Goal: Task Accomplishment & Management: Use online tool/utility

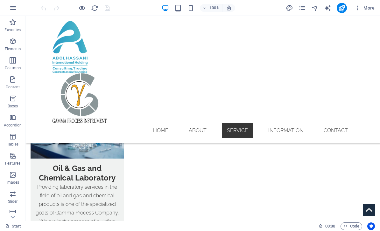
scroll to position [991, 0]
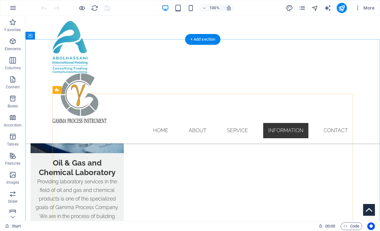
scroll to position [995, 0]
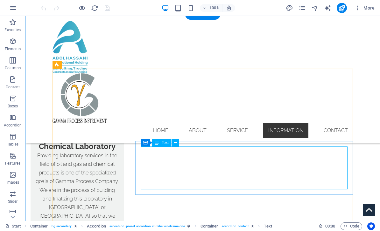
scroll to position [1026, 0]
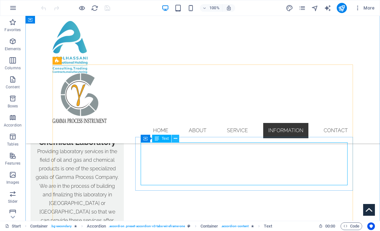
click at [177, 139] on button at bounding box center [176, 139] width 8 height 8
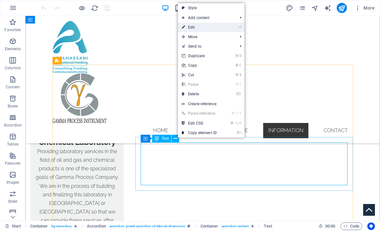
click at [204, 28] on link "⏎ Edit" at bounding box center [199, 28] width 43 height 10
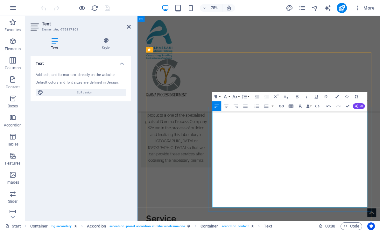
click at [259, 106] on icon "button" at bounding box center [257, 106] width 4 height 3
click at [259, 105] on icon "button" at bounding box center [257, 106] width 6 height 6
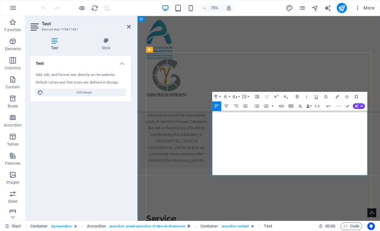
click at [297, 95] on icon "button" at bounding box center [297, 97] width 3 height 4
drag, startPoint x: 385, startPoint y: 216, endPoint x: 392, endPoint y: 229, distance: 14.8
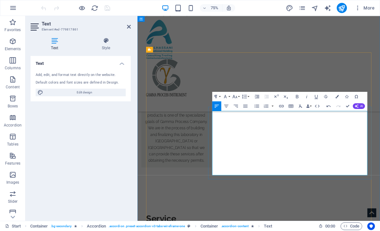
click at [299, 96] on icon "button" at bounding box center [298, 97] width 6 height 6
drag, startPoint x: 275, startPoint y: 212, endPoint x: 275, endPoint y: 216, distance: 3.5
drag, startPoint x: 347, startPoint y: 105, endPoint x: 322, endPoint y: 89, distance: 30.0
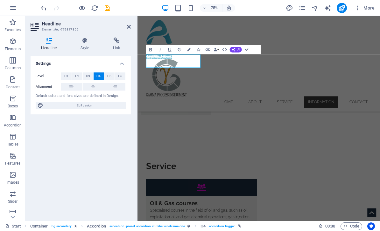
scroll to position [1095, 0]
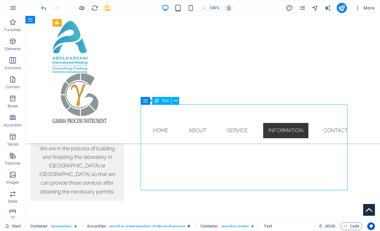
scroll to position [1064, 0]
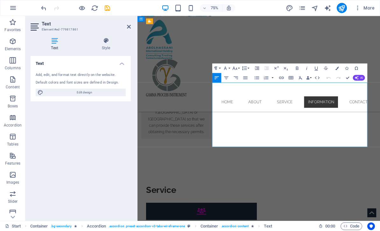
click at [236, 68] on icon "button" at bounding box center [235, 68] width 6 height 6
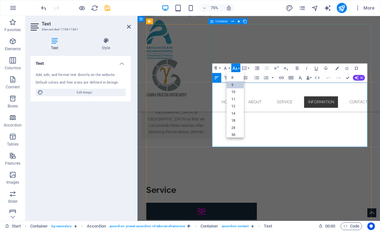
click at [238, 83] on link "9" at bounding box center [235, 84] width 17 height 7
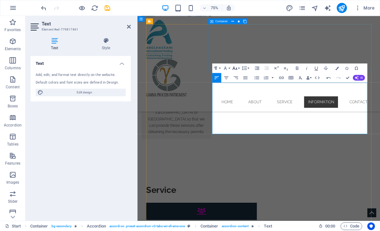
click at [236, 68] on icon "button" at bounding box center [235, 68] width 6 height 6
click at [239, 99] on link "14" at bounding box center [235, 100] width 17 height 7
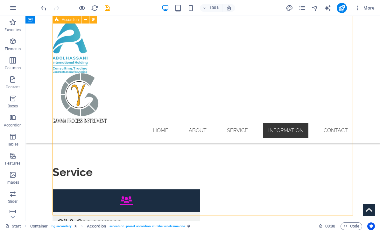
scroll to position [1158, 0]
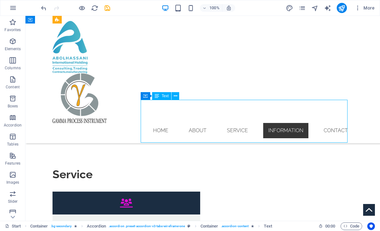
drag, startPoint x: 162, startPoint y: 130, endPoint x: 58, endPoint y: 167, distance: 110.5
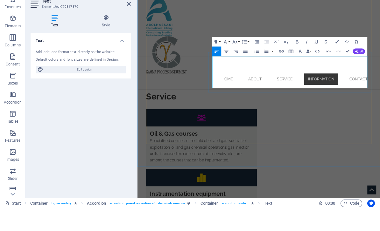
scroll to position [0, 0]
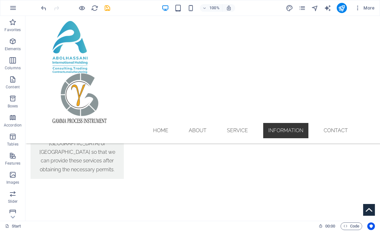
scroll to position [1091, 0]
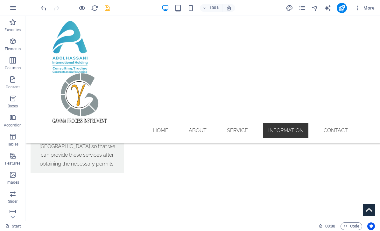
click at [108, 7] on icon "save" at bounding box center [107, 7] width 7 height 7
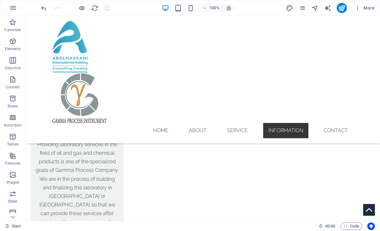
scroll to position [1032, 0]
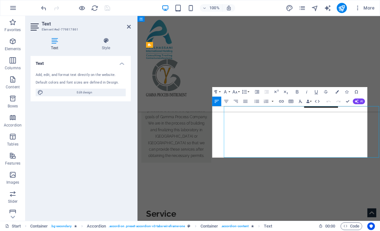
click at [300, 91] on icon "button" at bounding box center [298, 92] width 6 height 6
click at [301, 90] on button "Bold" at bounding box center [297, 92] width 9 height 10
click at [310, 100] on icon "button" at bounding box center [308, 102] width 4 height 4
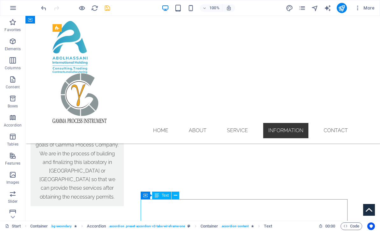
scroll to position [1059, 0]
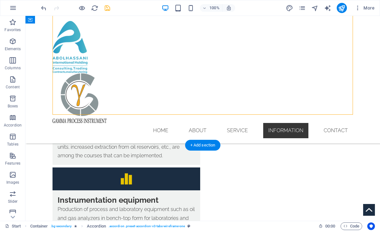
click at [110, 8] on icon "save" at bounding box center [107, 7] width 7 height 7
checkbox input "false"
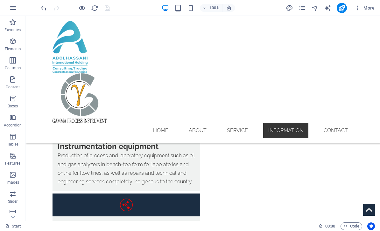
scroll to position [1324, 0]
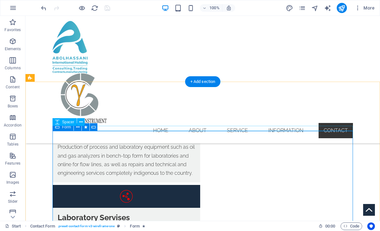
click at [67, 129] on span "Form" at bounding box center [66, 127] width 9 height 4
click at [66, 131] on div "Form" at bounding box center [63, 128] width 21 height 8
click at [81, 122] on icon at bounding box center [81, 122] width 4 height 7
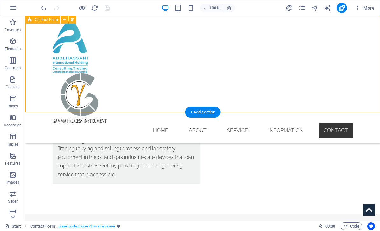
scroll to position [1483, 0]
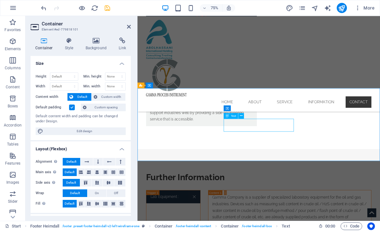
click at [232, 116] on span "Text" at bounding box center [233, 116] width 5 height 3
click at [230, 116] on div "Text" at bounding box center [231, 116] width 14 height 6
click at [241, 115] on icon at bounding box center [241, 115] width 3 height 5
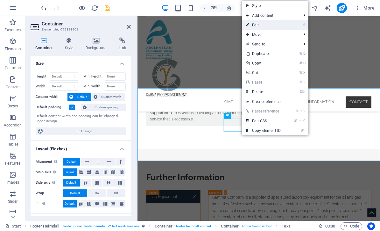
click at [271, 24] on link "⏎ Edit" at bounding box center [263, 25] width 43 height 10
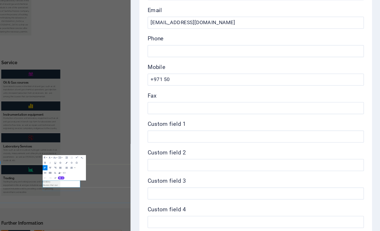
scroll to position [114, 0]
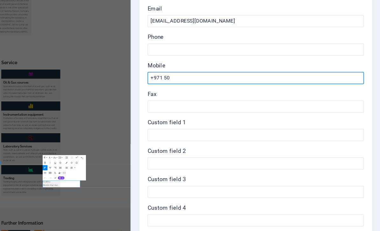
click at [235, 111] on input "+971 50" at bounding box center [302, 115] width 135 height 8
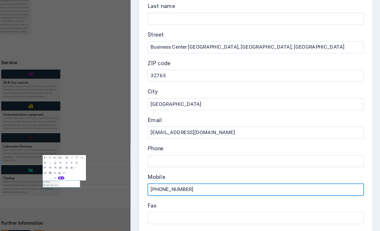
scroll to position [43, 0]
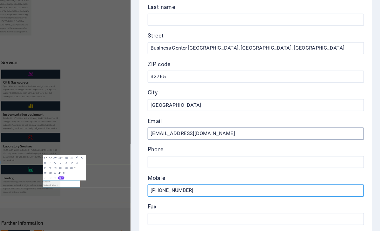
type input "[PHONE_NUMBER]"
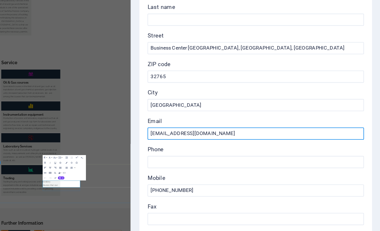
click at [235, 146] on input "Info@gapi.ae" at bounding box center [302, 150] width 135 height 8
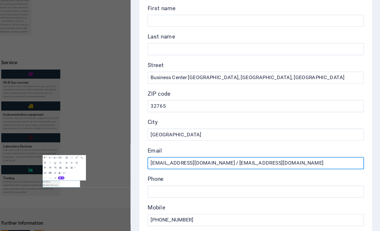
scroll to position [23, 0]
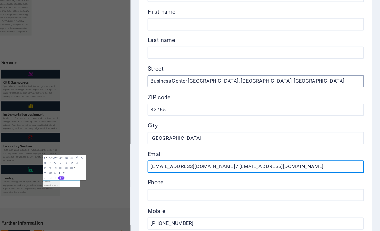
type input "[EMAIL_ADDRESS][DOMAIN_NAME] / [EMAIL_ADDRESS][DOMAIN_NAME]"
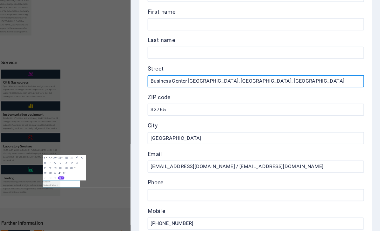
click at [235, 113] on input "Business Center [GEOGRAPHIC_DATA], [GEOGRAPHIC_DATA], [GEOGRAPHIC_DATA]" at bounding box center [302, 117] width 135 height 8
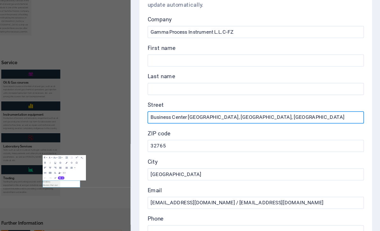
scroll to position [0, 0]
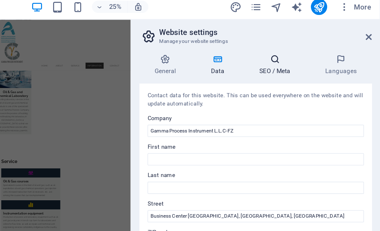
click at [295, 43] on h4 "SEO / Meta" at bounding box center [315, 44] width 41 height 13
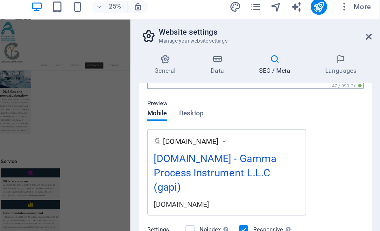
scroll to position [83, 0]
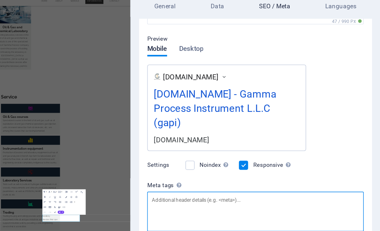
click at [235, 164] on textarea "Meta tags Enter HTML code here that will be placed inside the tags of your webs…" at bounding box center [302, 176] width 135 height 25
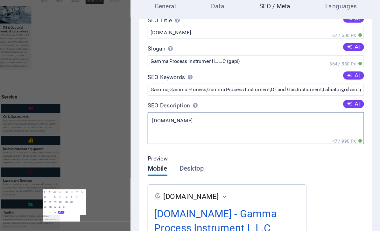
scroll to position [8, 0]
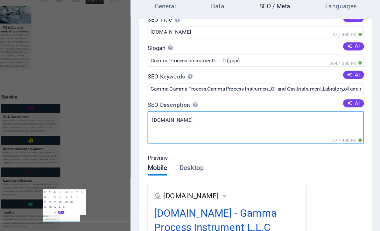
click at [235, 114] on textarea "gapi.ae" at bounding box center [302, 124] width 135 height 20
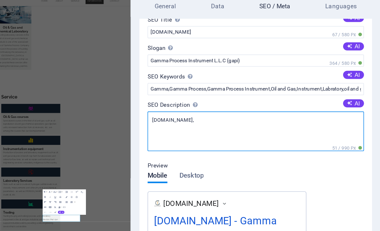
type textarea "gapi.ae"
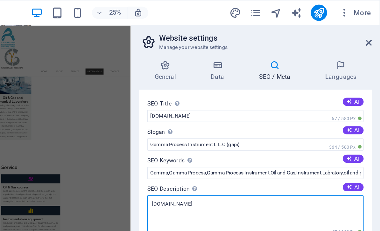
scroll to position [0, 0]
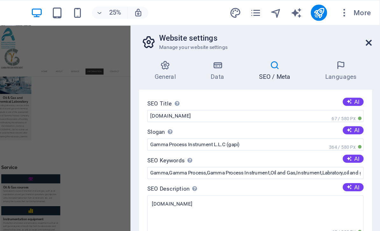
click at [371, 30] on link at bounding box center [373, 26] width 4 height 5
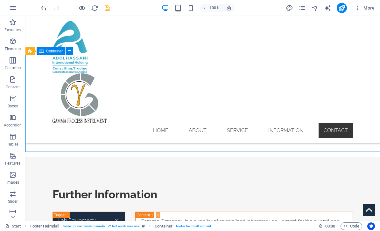
scroll to position [1541, 0]
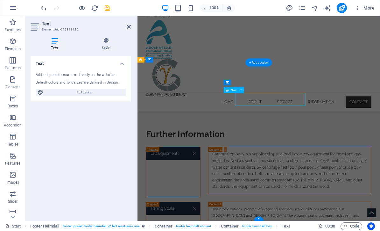
scroll to position [1517, 0]
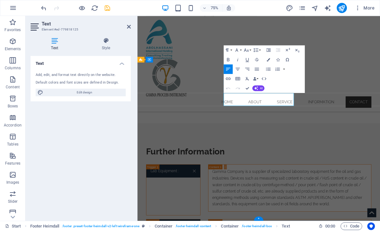
scroll to position [1512, 0]
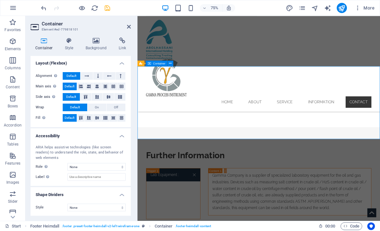
scroll to position [86, 0]
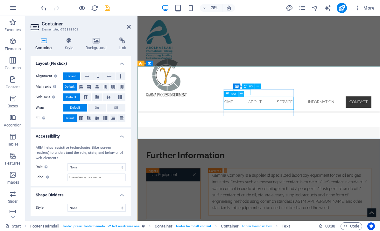
click at [244, 95] on button at bounding box center [241, 94] width 6 height 6
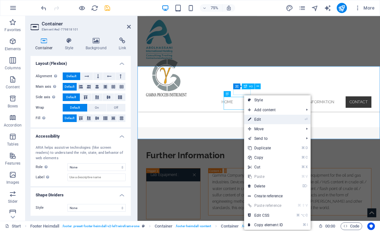
click at [274, 122] on link "⏎ Edit" at bounding box center [265, 120] width 43 height 10
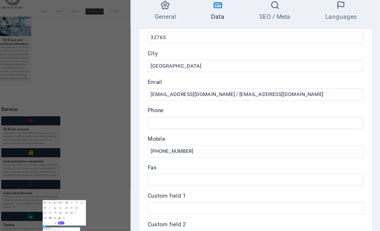
scroll to position [96, 0]
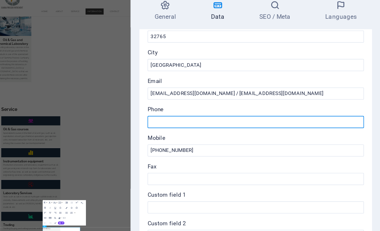
click at [235, 110] on input "Phone" at bounding box center [302, 114] width 135 height 8
click at [235, 110] on input "+971582163951" at bounding box center [302, 114] width 135 height 8
type input "+971582163951"
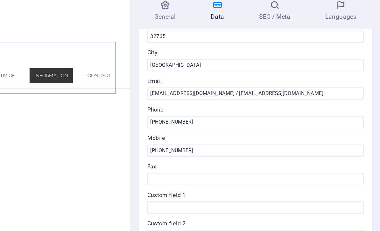
scroll to position [1459, 0]
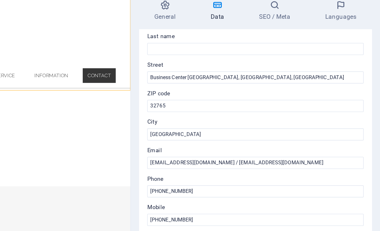
scroll to position [53, 0]
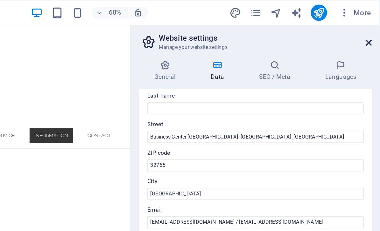
click at [371, 27] on icon at bounding box center [373, 26] width 4 height 5
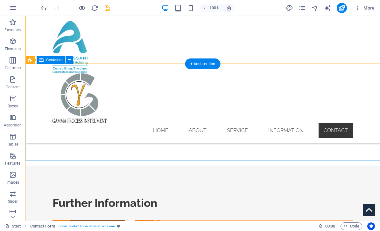
scroll to position [1531, 0]
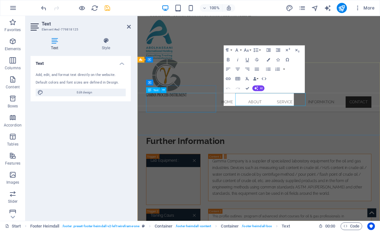
scroll to position [1517, 0]
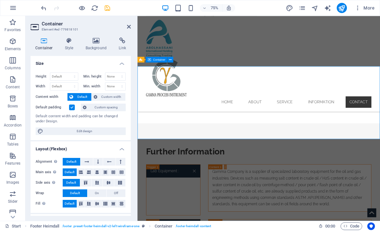
scroll to position [1512, 0]
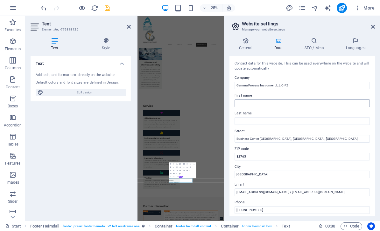
click at [250, 100] on input "First name" at bounding box center [302, 104] width 135 height 8
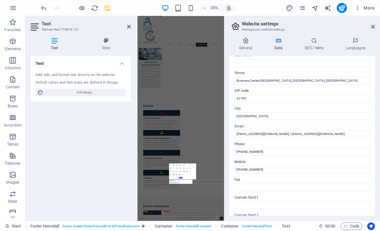
scroll to position [63, 0]
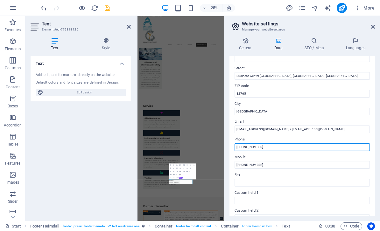
click at [244, 148] on input "+971582163951" at bounding box center [302, 148] width 135 height 8
click at [248, 147] on input "+971 582163951" at bounding box center [302, 148] width 135 height 8
click at [255, 147] on input "+971 58 2163951" at bounding box center [302, 148] width 135 height 8
click at [254, 146] on input "+971 58 2163951" at bounding box center [302, 148] width 135 height 8
type input "[PHONE_NUMBER]"
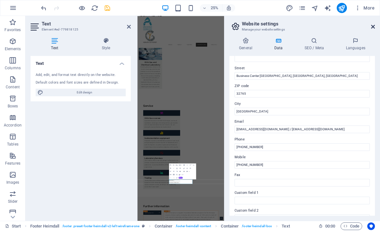
click at [373, 27] on icon at bounding box center [373, 26] width 4 height 5
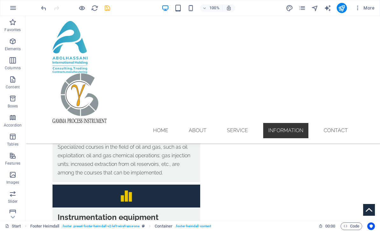
scroll to position [1242, 0]
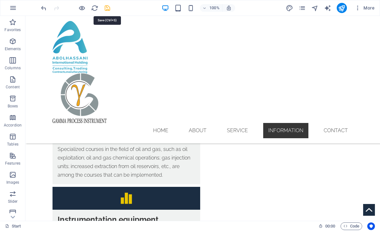
click at [109, 8] on icon "save" at bounding box center [107, 7] width 7 height 7
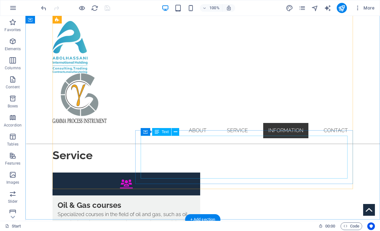
scroll to position [1175, 0]
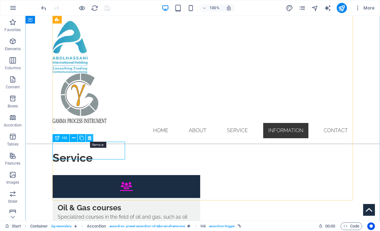
click at [91, 137] on icon at bounding box center [90, 138] width 4 height 7
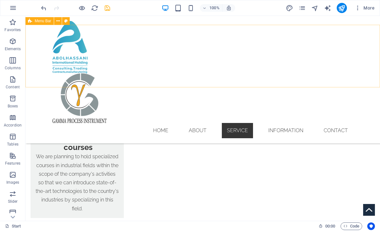
scroll to position [868, 0]
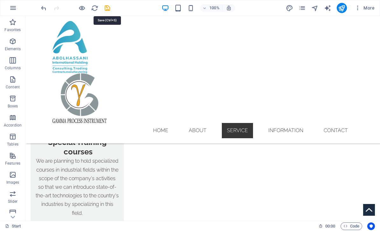
click at [108, 8] on icon "save" at bounding box center [107, 7] width 7 height 7
checkbox input "false"
click at [345, 7] on icon "publish" at bounding box center [341, 7] width 7 height 7
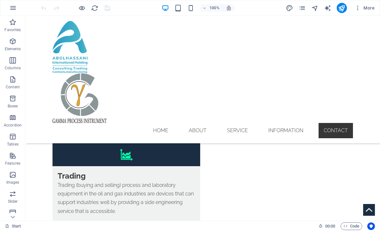
scroll to position [1444, 0]
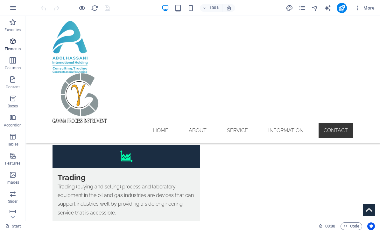
click at [13, 39] on icon "button" at bounding box center [13, 42] width 8 height 8
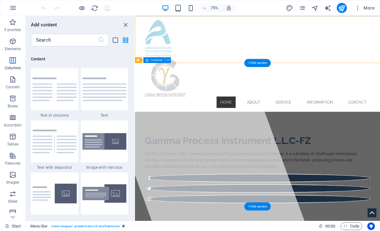
scroll to position [1114, 0]
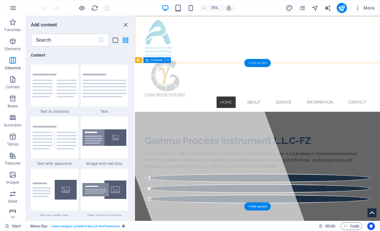
click at [261, 65] on div "+ Add section" at bounding box center [257, 63] width 26 height 8
click at [259, 66] on div "+ Add section" at bounding box center [257, 63] width 26 height 8
click at [16, 44] on icon "button" at bounding box center [13, 42] width 8 height 8
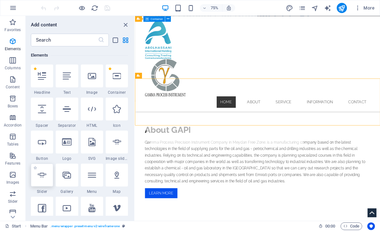
scroll to position [101, 0]
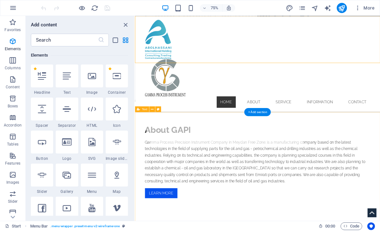
click at [315, 158] on div "About GAPI Gamma Process Precision Instrument Company in Meydan Free Zone; is a…" at bounding box center [298, 210] width 327 height 159
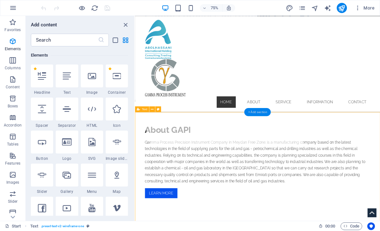
click at [258, 114] on div "+ Add section" at bounding box center [257, 112] width 26 height 8
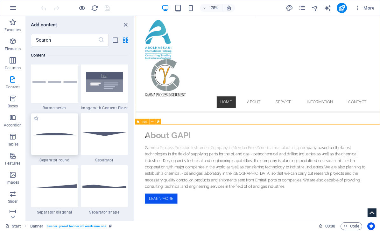
scroll to position [84, 0]
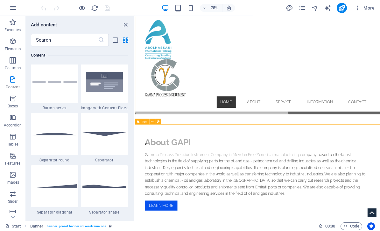
click at [285, 167] on div "About GAPI Gamma Process Precision Instrument Company in Meydan Free Zone; is a…" at bounding box center [298, 226] width 327 height 159
click at [271, 172] on div "About GAPI Gamma Process Precision Instrument Company in Meydan Free Zone; is a…" at bounding box center [298, 226] width 327 height 159
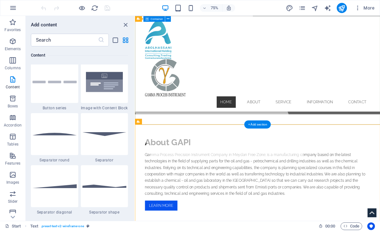
click at [341, 144] on div "Gamma Process Instrument L.L.C-FZ Gamma Company, with a professional team and p…" at bounding box center [298, 71] width 327 height 153
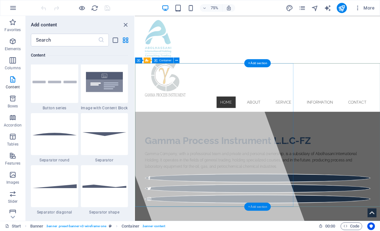
scroll to position [0, 0]
click at [260, 62] on div "+ Add section" at bounding box center [257, 63] width 26 height 8
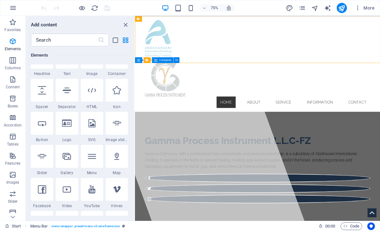
click at [380, 65] on div "Home About Service Information Contact" at bounding box center [298, 80] width 327 height 128
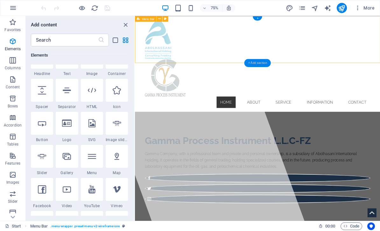
click at [258, 63] on div "+ Add section" at bounding box center [257, 63] width 26 height 8
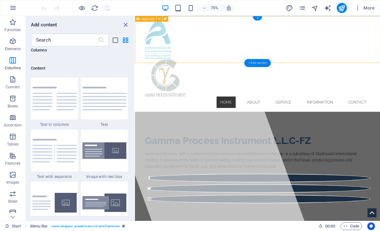
scroll to position [1114, 0]
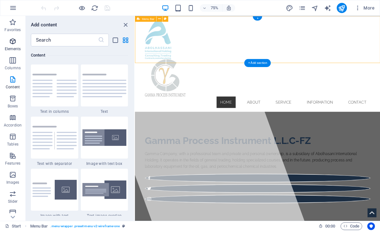
click at [12, 44] on icon "button" at bounding box center [13, 42] width 8 height 8
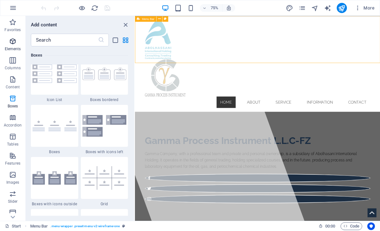
scroll to position [1769, 0]
click at [17, 60] on span "Columns" at bounding box center [12, 64] width 25 height 15
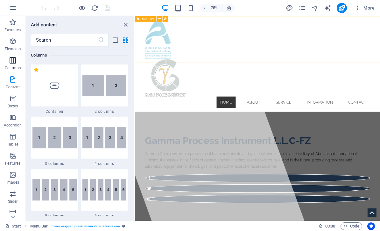
scroll to position [315, 0]
click at [16, 101] on icon "button" at bounding box center [13, 99] width 8 height 8
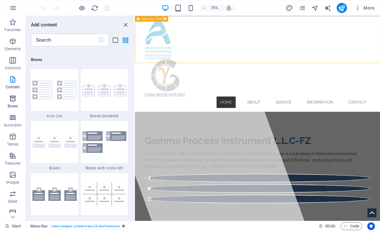
scroll to position [1756, 0]
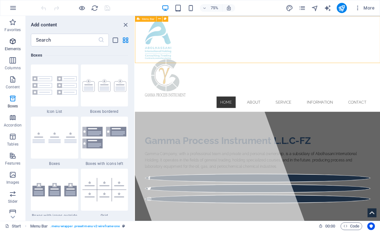
click at [14, 43] on icon "button" at bounding box center [13, 42] width 8 height 8
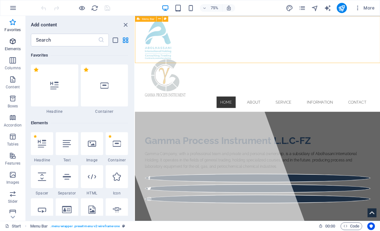
scroll to position [0, 0]
click at [337, 67] on div "Home About Service Information Contact" at bounding box center [298, 80] width 327 height 128
click at [335, 73] on div "Home About Service Information Contact" at bounding box center [298, 80] width 327 height 128
click at [336, 26] on div "Home About Service Information Contact" at bounding box center [298, 80] width 327 height 128
click at [332, 32] on div "Home About Service Information Contact" at bounding box center [298, 80] width 327 height 128
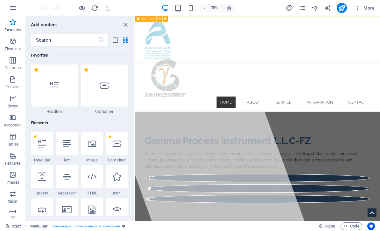
click at [293, 73] on div "Home About Service Information Contact" at bounding box center [298, 80] width 327 height 128
click at [299, 144] on div "Gamma Process Instrument L.L.C-FZ Gamma Company, with a professional team and p…" at bounding box center [298, 220] width 327 height 153
click at [260, 18] on div "+" at bounding box center [257, 18] width 9 height 4
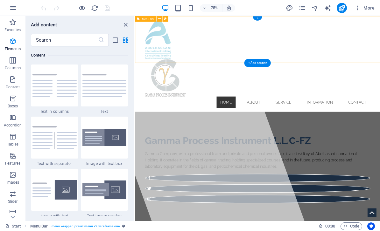
scroll to position [1114, 0]
click at [115, 94] on img at bounding box center [104, 86] width 44 height 24
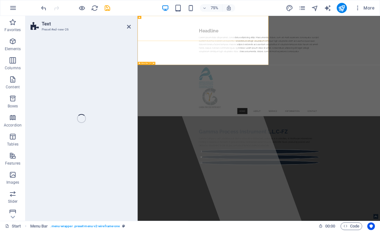
select select "preset-text-v2-default"
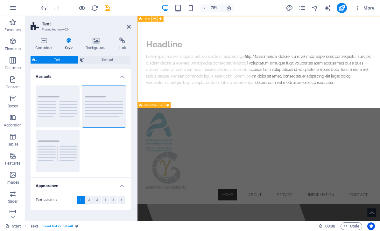
click at [157, 18] on button at bounding box center [155, 19] width 6 height 6
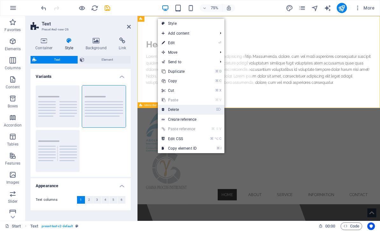
click at [187, 108] on link "⌦ Delete" at bounding box center [179, 110] width 43 height 10
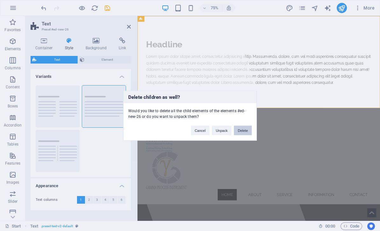
click at [247, 134] on button "Delete" at bounding box center [243, 131] width 18 height 10
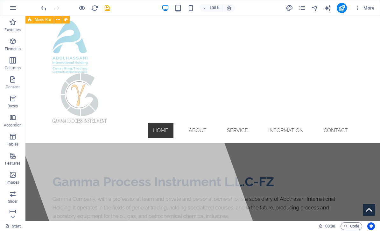
scroll to position [0, 0]
click at [228, 71] on div "Home About Service Information Contact" at bounding box center [202, 80] width 355 height 128
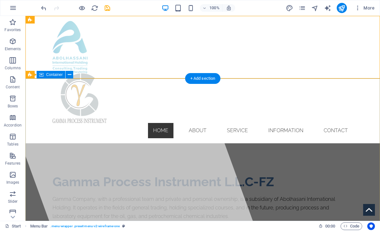
click at [218, 144] on div "Gamma Process Instrument L.L.C-FZ Gamma Company, with a professional team and p…" at bounding box center [202, 220] width 355 height 153
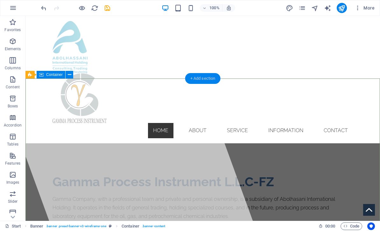
click at [209, 80] on div "+ Add section" at bounding box center [202, 78] width 35 height 11
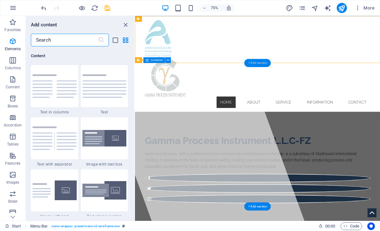
scroll to position [1114, 0]
click at [13, 44] on icon "button" at bounding box center [13, 42] width 8 height 8
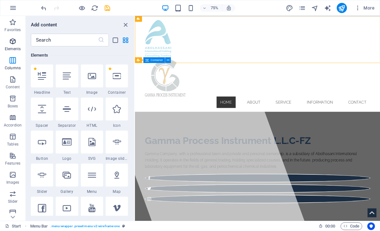
scroll to position [68, 0]
click at [43, 179] on icon at bounding box center [42, 175] width 8 height 8
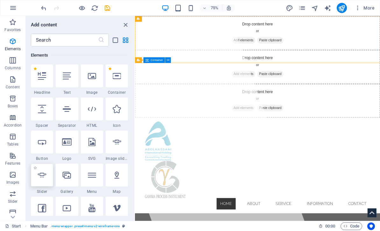
select select "ms"
select select "s"
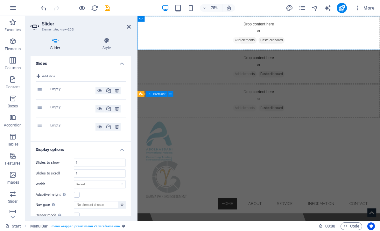
click at [43, 179] on div "Slides to show 1 Slides to scroll 1 Width Default px % rem em vw vh Adaptive he…" at bounding box center [81, 189] width 100 height 71
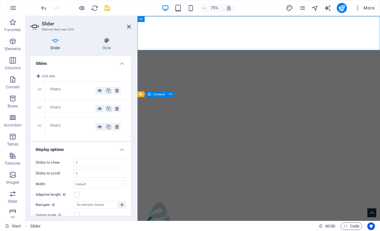
scroll to position [0, 0]
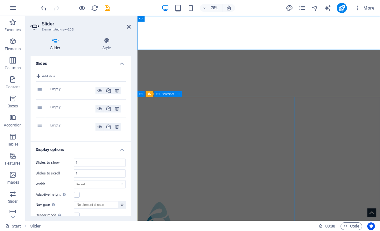
click at [281, 147] on div at bounding box center [209, 153] width 303 height 274
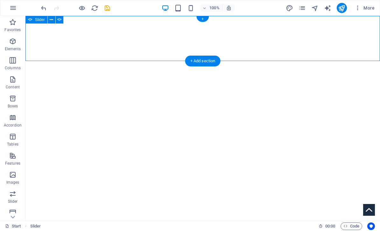
click at [63, 18] on button at bounding box center [60, 20] width 8 height 8
select select "ms"
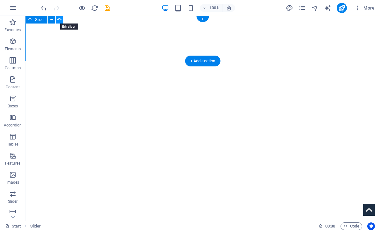
select select "s"
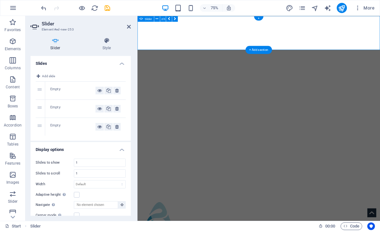
click at [145, 20] on span "Slider" at bounding box center [148, 19] width 7 height 3
click at [156, 19] on icon at bounding box center [157, 18] width 3 height 5
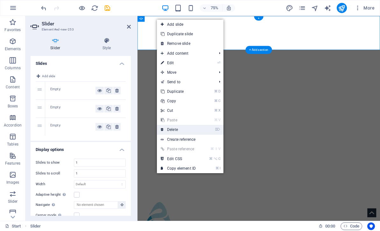
click at [190, 129] on link "⌦ Delete" at bounding box center [178, 130] width 43 height 10
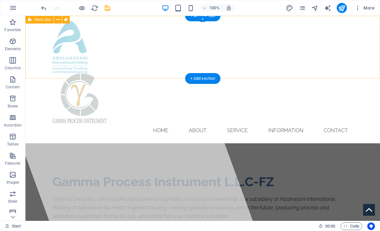
click at [212, 75] on div "+ Add section" at bounding box center [202, 78] width 35 height 11
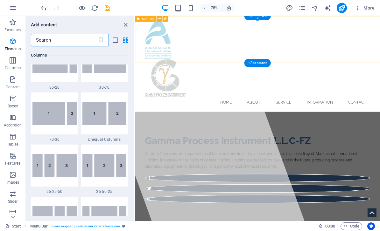
scroll to position [1114, 0]
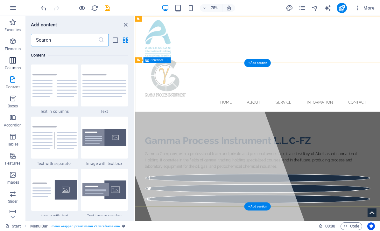
click at [16, 64] on icon "button" at bounding box center [13, 61] width 8 height 8
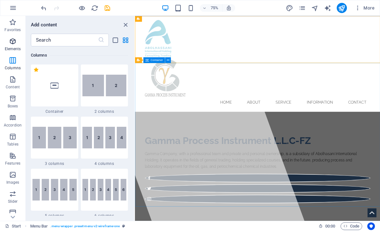
click at [18, 41] on span "Elements" at bounding box center [12, 45] width 25 height 15
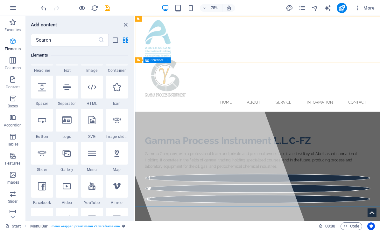
scroll to position [91, 0]
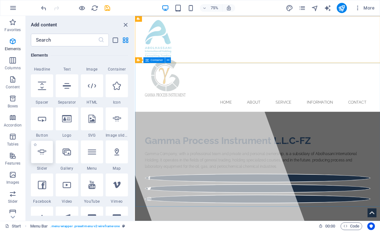
click at [42, 158] on div at bounding box center [42, 152] width 22 height 23
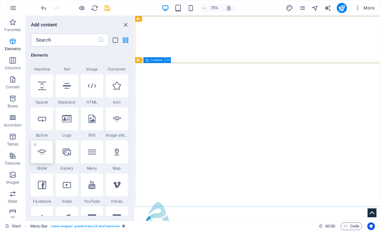
select select "ms"
select select "s"
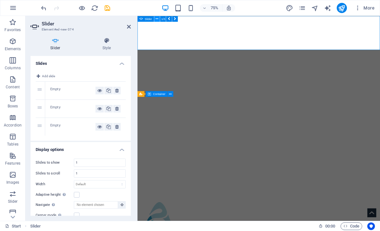
click at [157, 19] on icon at bounding box center [157, 18] width 3 height 5
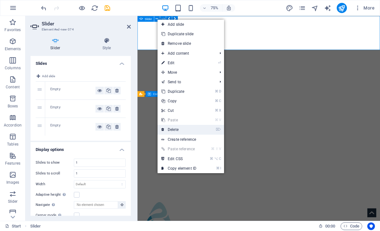
click at [189, 126] on link "⌦ Delete" at bounding box center [179, 130] width 43 height 10
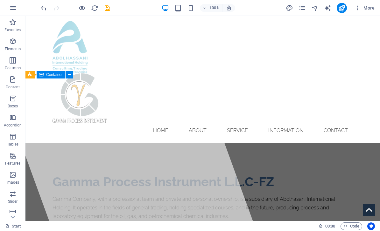
click at [231, 166] on div "Gamma Process Instrument L.L.C-FZ Gamma Company, with a professional team and p…" at bounding box center [202, 220] width 355 height 153
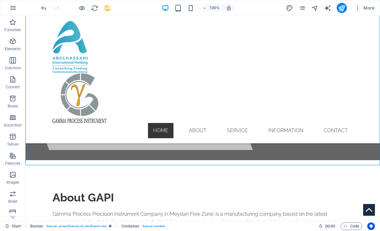
scroll to position [85, 0]
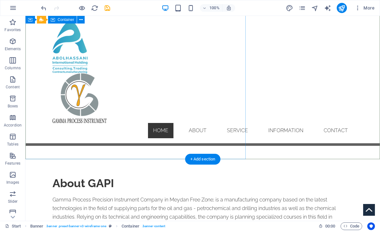
click at [222, 127] on div at bounding box center [114, 33] width 279 height 205
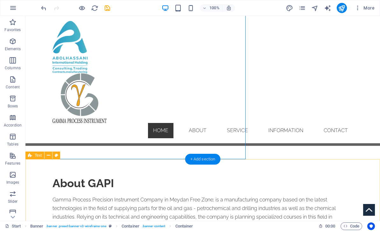
click at [204, 160] on div "+ Add section" at bounding box center [202, 159] width 35 height 11
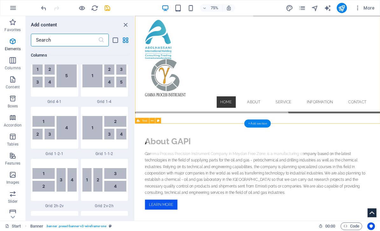
scroll to position [1114, 0]
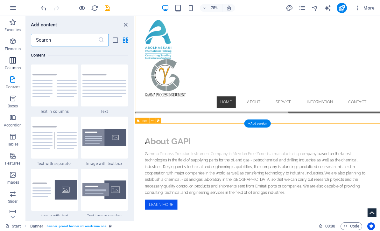
click at [15, 64] on icon "button" at bounding box center [13, 61] width 8 height 8
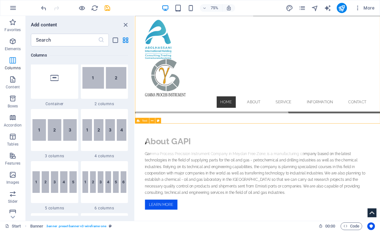
scroll to position [315, 0]
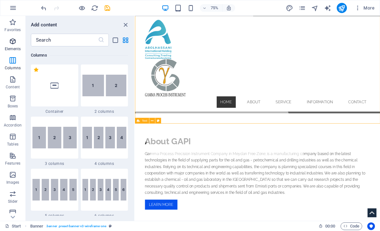
click at [14, 45] on icon "button" at bounding box center [13, 42] width 8 height 8
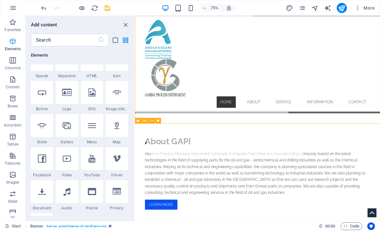
scroll to position [68, 0]
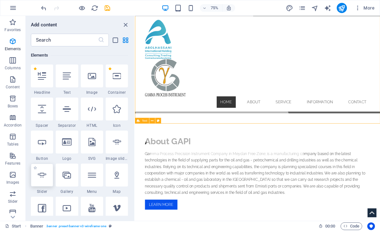
click at [46, 175] on icon at bounding box center [42, 175] width 8 height 8
select select "ms"
select select "s"
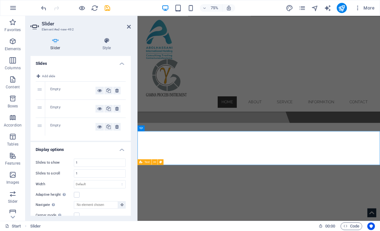
scroll to position [72, 0]
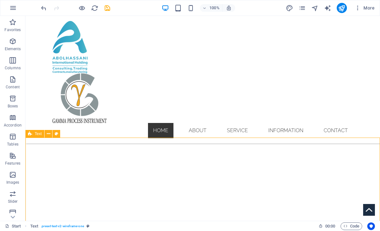
scroll to position [154, 0]
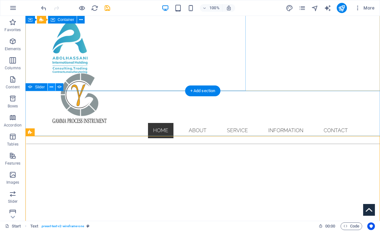
click at [52, 89] on icon at bounding box center [52, 87] width 4 height 7
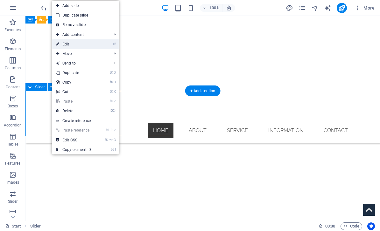
click at [89, 45] on link "⏎ Edit" at bounding box center [73, 44] width 43 height 10
select select "ms"
select select "s"
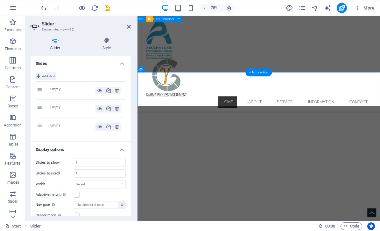
click at [43, 76] on span "Add slide" at bounding box center [48, 77] width 13 height 8
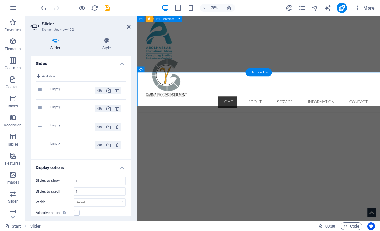
click at [39, 91] on div "1" at bounding box center [41, 91] width 10 height 18
click at [62, 91] on div "Empty" at bounding box center [72, 91] width 45 height 8
click at [61, 88] on div "Empty" at bounding box center [72, 91] width 45 height 8
click at [62, 89] on div "Empty" at bounding box center [72, 91] width 45 height 8
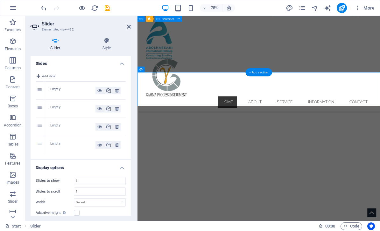
click at [59, 92] on div "Empty" at bounding box center [72, 91] width 45 height 8
click at [62, 91] on div "Empty" at bounding box center [72, 91] width 45 height 8
click at [68, 92] on div "Empty" at bounding box center [72, 91] width 45 height 8
click at [109, 92] on icon at bounding box center [108, 91] width 4 height 8
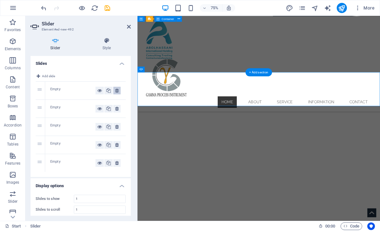
click at [120, 90] on button at bounding box center [116, 91] width 7 height 8
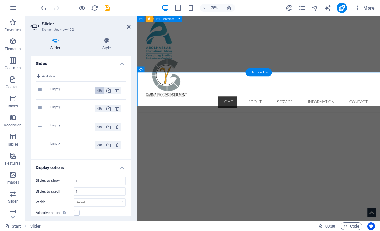
click at [100, 91] on icon at bounding box center [99, 91] width 4 height 8
click at [41, 91] on div "1" at bounding box center [41, 91] width 10 height 18
click at [42, 90] on div "1" at bounding box center [41, 91] width 10 height 18
click at [42, 91] on div "1" at bounding box center [41, 91] width 10 height 18
click at [41, 93] on div "1" at bounding box center [41, 91] width 10 height 18
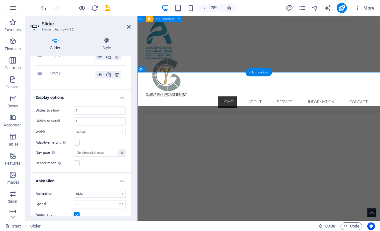
scroll to position [71, 0]
click at [99, 154] on input "Navigate Select another slider to be navigated by this one" at bounding box center [96, 153] width 44 height 8
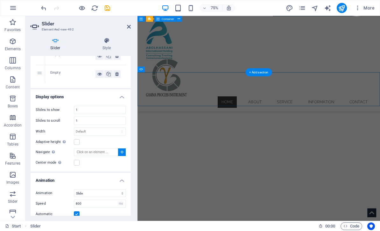
click at [124, 155] on button at bounding box center [122, 153] width 8 height 8
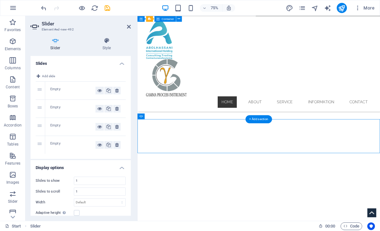
scroll to position [0, 0]
click at [110, 41] on icon at bounding box center [107, 41] width 48 height 6
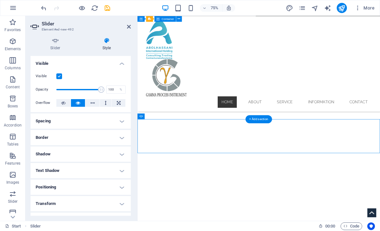
click at [86, 156] on h4 "Shadow" at bounding box center [81, 154] width 100 height 15
click at [83, 206] on h4 "Positioning" at bounding box center [81, 201] width 100 height 15
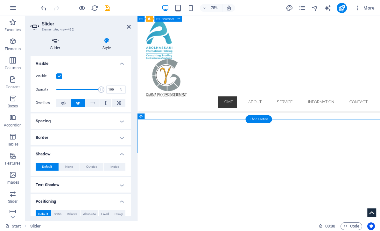
click at [58, 44] on h4 "Slider" at bounding box center [57, 44] width 52 height 13
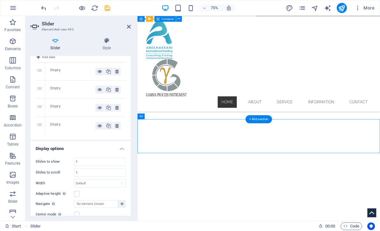
scroll to position [22, 0]
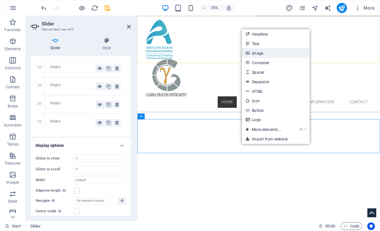
click at [260, 53] on link "Image" at bounding box center [276, 53] width 68 height 10
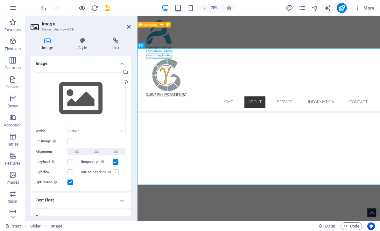
scroll to position [182, 0]
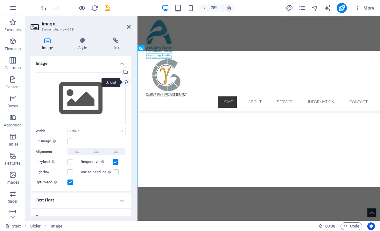
click at [128, 82] on div "Upload" at bounding box center [125, 83] width 10 height 10
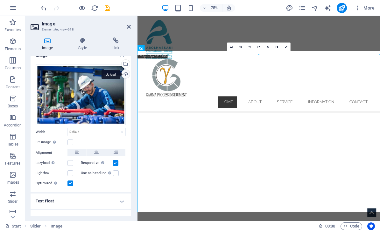
scroll to position [10, 0]
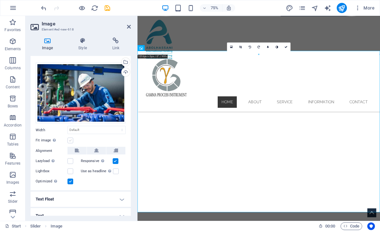
click at [71, 139] on label at bounding box center [71, 141] width 6 height 6
click at [0, 0] on input "Fit image Automatically fit image to a fixed width and height" at bounding box center [0, 0] width 0 height 0
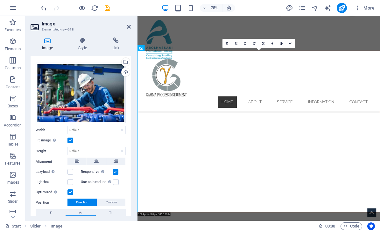
click at [69, 142] on label at bounding box center [71, 141] width 6 height 6
click at [0, 0] on input "Fit image Automatically fit image to a fixed width and height" at bounding box center [0, 0] width 0 height 0
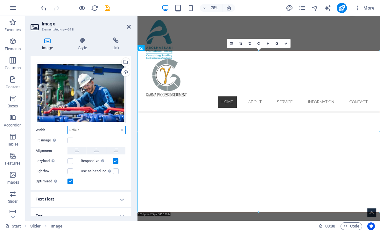
click at [103, 127] on select "Default auto px rem % em vh vw" at bounding box center [97, 130] width 58 height 8
select select "%"
click at [88, 132] on input "100" at bounding box center [97, 130] width 58 height 8
type input "1"
click at [101, 187] on div "Drag files here, click to choose files or select files from Files or our free s…" at bounding box center [81, 124] width 100 height 133
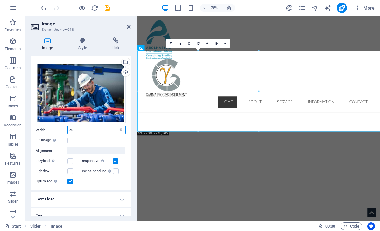
click at [90, 131] on input "50" at bounding box center [97, 130] width 58 height 8
type input "5"
click at [101, 187] on div "Drag files here, click to choose files or select files from Files or our free s…" at bounding box center [81, 124] width 100 height 133
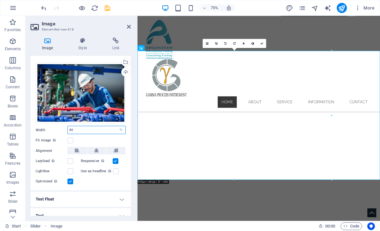
click at [101, 133] on input "80" at bounding box center [97, 130] width 58 height 8
type input "8"
type input "100"
click at [98, 187] on div "Drag files here, click to choose files or select files from Files or our free s…" at bounding box center [81, 124] width 100 height 133
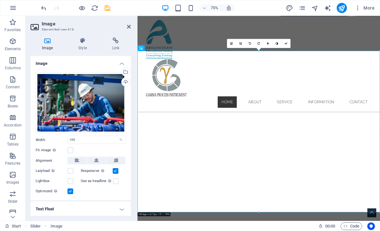
scroll to position [0, 0]
click at [126, 83] on div "Upload" at bounding box center [125, 83] width 10 height 10
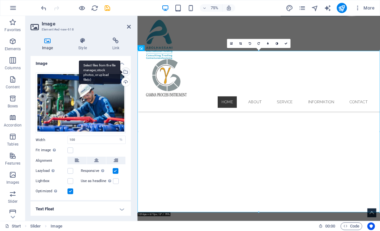
click at [129, 71] on div "Select files from the file manager, stock photos, or upload file(s)" at bounding box center [125, 73] width 10 height 10
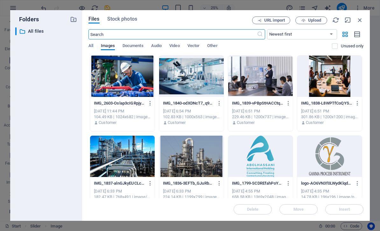
click at [128, 160] on div at bounding box center [122, 156] width 65 height 41
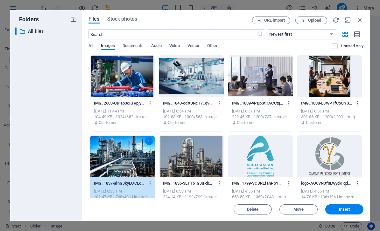
scroll to position [17, 0]
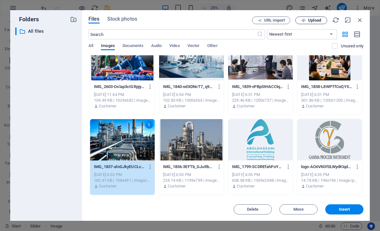
click at [317, 21] on span "Upload" at bounding box center [314, 20] width 13 height 4
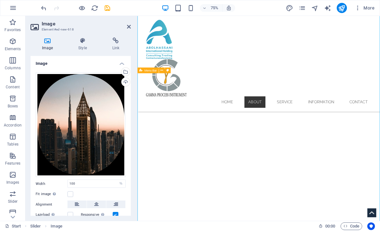
scroll to position [325, 0]
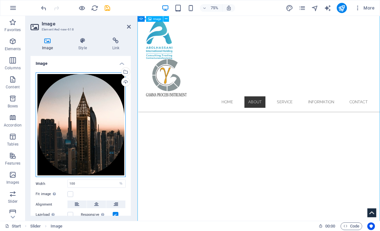
click at [103, 151] on div "Drag files here, click to choose files or select files from Files or our free s…" at bounding box center [81, 125] width 90 height 105
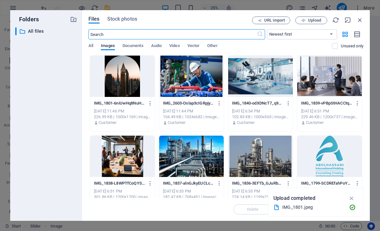
click at [74, 194] on div "​ All files All files" at bounding box center [46, 121] width 62 height 189
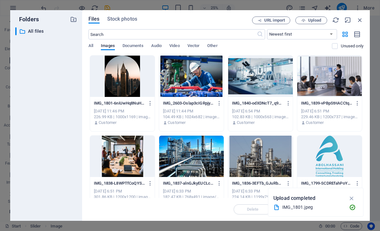
click at [277, 79] on div at bounding box center [260, 76] width 65 height 41
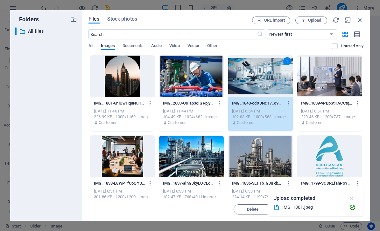
click at [352, 199] on icon "button" at bounding box center [351, 198] width 7 height 7
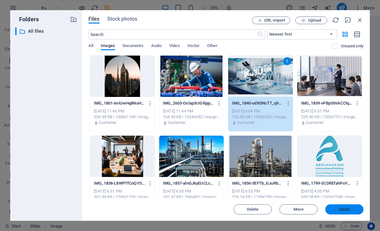
click at [356, 210] on span "Insert" at bounding box center [344, 210] width 33 height 4
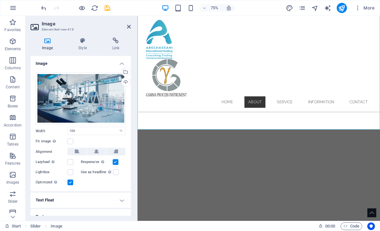
scroll to position [266, 0]
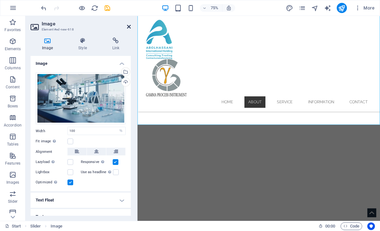
click at [129, 28] on icon at bounding box center [129, 26] width 4 height 5
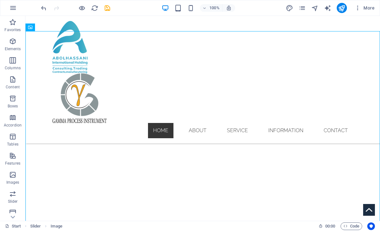
scroll to position [198, 0]
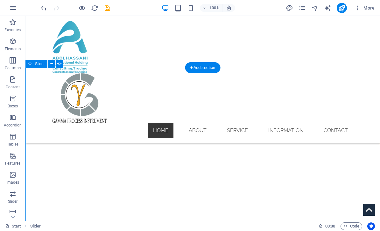
scroll to position [163, 0]
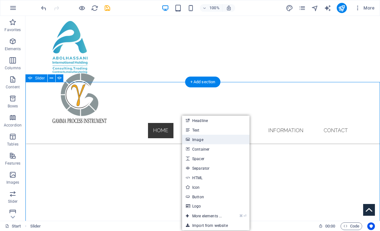
click at [198, 140] on link "Image" at bounding box center [216, 140] width 68 height 10
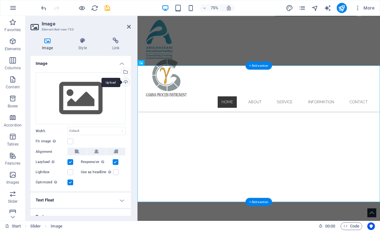
click at [127, 85] on div "Upload" at bounding box center [125, 83] width 10 height 10
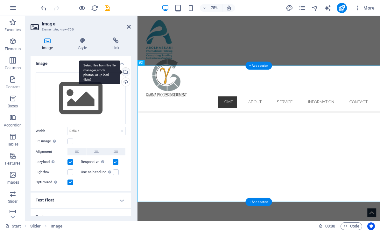
click at [129, 73] on div "Select files from the file manager, stock photos, or upload file(s)" at bounding box center [125, 73] width 10 height 10
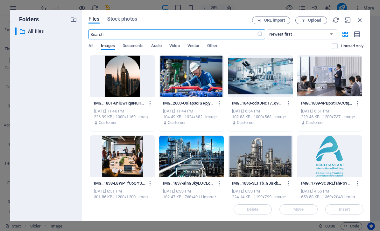
click at [200, 81] on div at bounding box center [191, 76] width 65 height 41
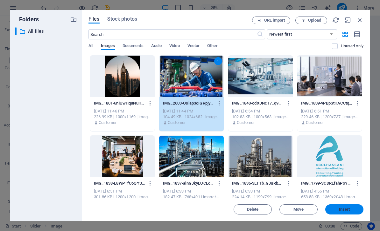
click at [357, 211] on span "Insert" at bounding box center [344, 210] width 33 height 4
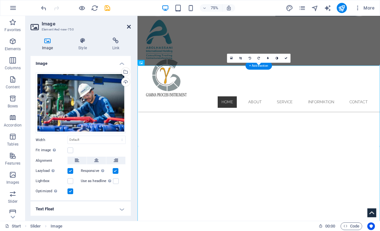
click at [130, 25] on icon at bounding box center [129, 26] width 4 height 5
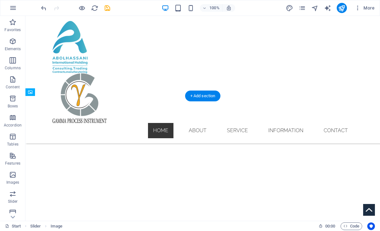
scroll to position [150, 0]
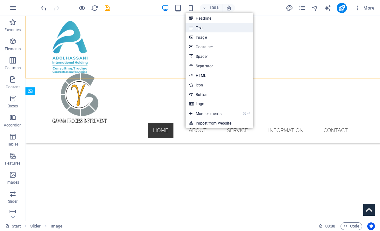
click at [228, 27] on link "Text" at bounding box center [220, 28] width 68 height 10
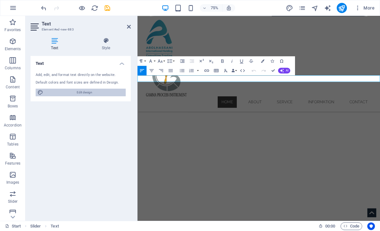
click at [108, 90] on span "Edit design" at bounding box center [84, 93] width 79 height 8
select select "px"
select select "300"
select select "px"
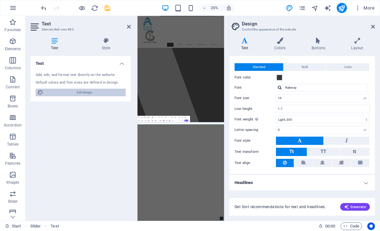
scroll to position [10, 0]
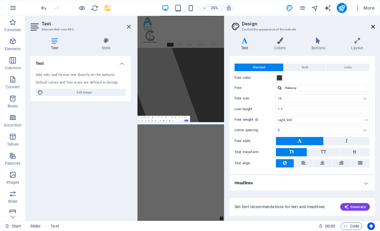
click at [374, 25] on icon at bounding box center [373, 26] width 4 height 5
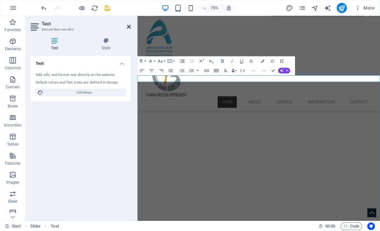
click at [130, 24] on link at bounding box center [129, 26] width 4 height 5
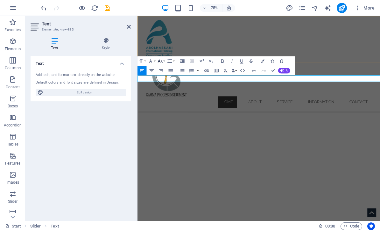
click at [162, 61] on icon "button" at bounding box center [160, 62] width 5 height 4
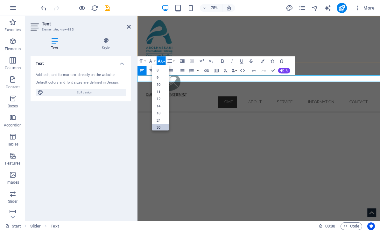
click at [164, 124] on link "30" at bounding box center [160, 127] width 17 height 7
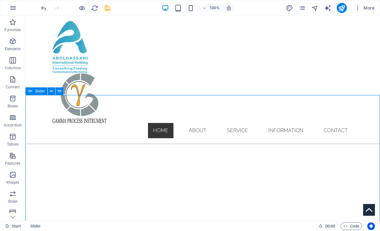
select select "ms"
select select "s"
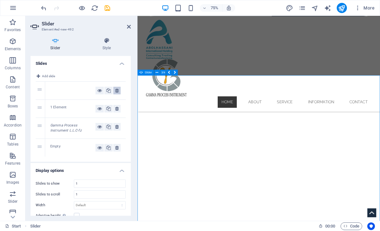
click at [119, 89] on button at bounding box center [116, 91] width 7 height 8
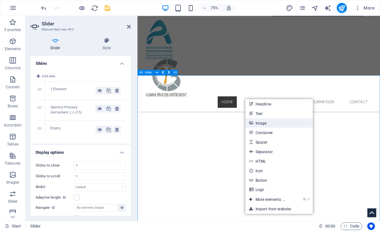
click at [270, 122] on link "Image" at bounding box center [280, 123] width 68 height 10
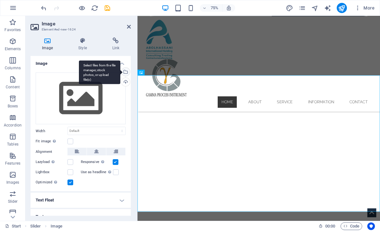
click at [126, 72] on div "Select files from the file manager, stock photos, or upload file(s)" at bounding box center [125, 73] width 10 height 10
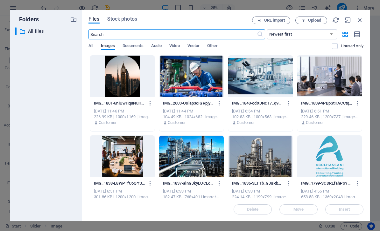
click at [127, 80] on div at bounding box center [122, 76] width 65 height 41
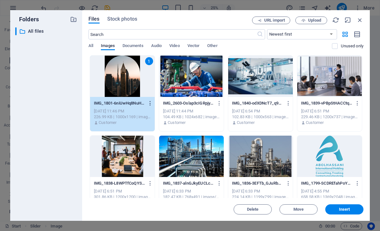
click at [151, 105] on icon "button" at bounding box center [150, 104] width 6 height 6
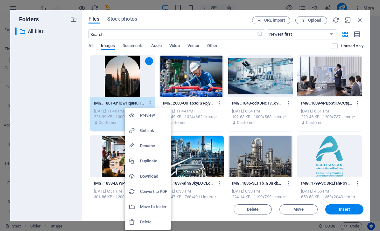
click at [129, 76] on div at bounding box center [190, 115] width 380 height 231
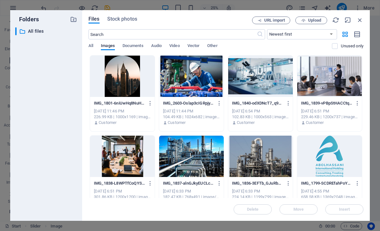
click at [128, 81] on div at bounding box center [122, 76] width 65 height 41
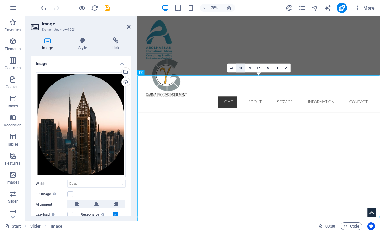
click at [241, 68] on icon at bounding box center [240, 68] width 3 height 3
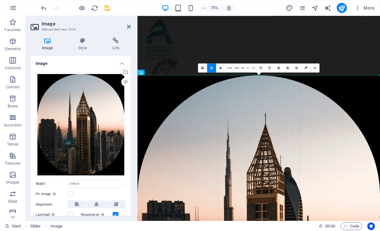
click at [278, 141] on div at bounding box center [259, 217] width 243 height 284
click at [290, 124] on div at bounding box center [259, 217] width 243 height 284
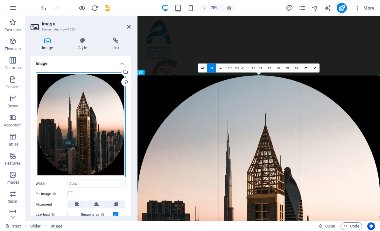
click at [108, 129] on div "Drag files here, click to choose files or select files from Files or our free s…" at bounding box center [81, 125] width 90 height 105
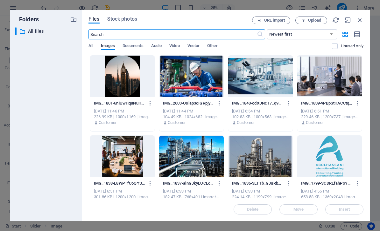
click at [108, 129] on div "IMG_1801-6niUwHq8NuHoW--McJx_Gw.jpeg IMG_1801-6niUwHq8NuHoW--McJx_Gw.jpeg [DATE…" at bounding box center [122, 113] width 65 height 32
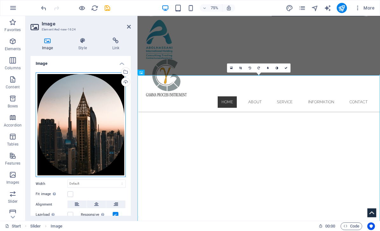
click at [101, 141] on div "Drag files here, click to choose files or select files from Files or our free s…" at bounding box center [81, 125] width 90 height 105
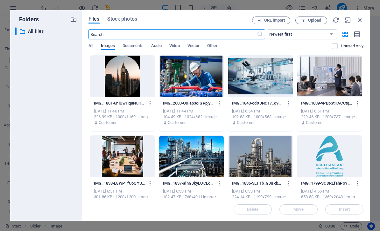
click at [125, 87] on div at bounding box center [122, 76] width 65 height 41
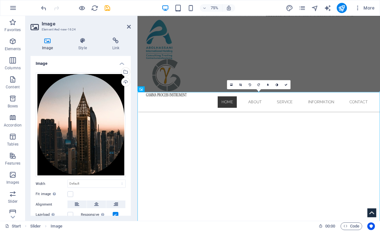
scroll to position [127, 0]
click at [243, 85] on link at bounding box center [240, 84] width 9 height 9
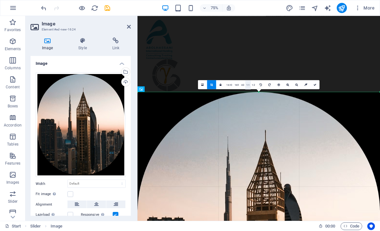
click at [247, 85] on link "1:1" at bounding box center [248, 85] width 5 height 9
click at [241, 82] on link "4:3" at bounding box center [242, 85] width 5 height 9
click at [224, 84] on link at bounding box center [220, 84] width 9 height 9
click at [239, 84] on link "16:9" at bounding box center [236, 85] width 7 height 9
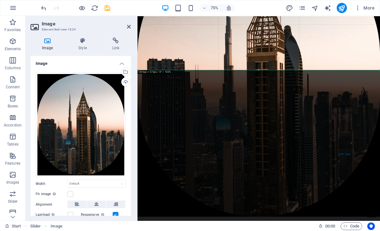
scroll to position [339, 0]
click at [267, 90] on div at bounding box center [259, 75] width 243 height 284
click at [130, 27] on icon at bounding box center [129, 26] width 4 height 5
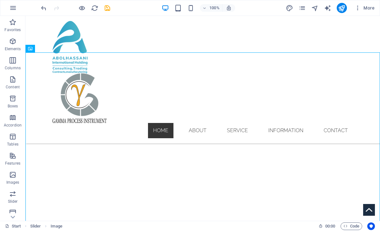
scroll to position [196, 0]
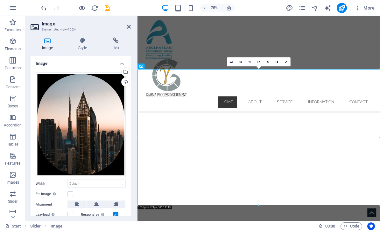
scroll to position [158, 0]
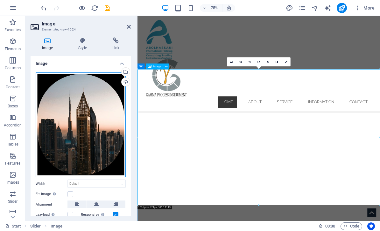
click at [91, 147] on div "Drag files here, click to choose files or select files from Files or our free s…" at bounding box center [81, 125] width 90 height 105
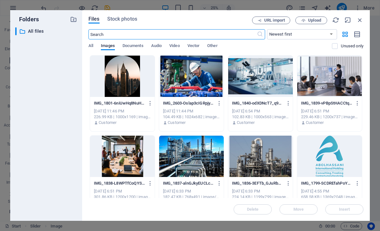
click at [132, 95] on div at bounding box center [122, 76] width 65 height 41
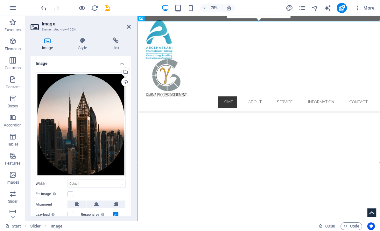
scroll to position [222, 0]
click at [103, 184] on select "Default auto px rem % em vh vw" at bounding box center [97, 184] width 58 height 8
select select "%"
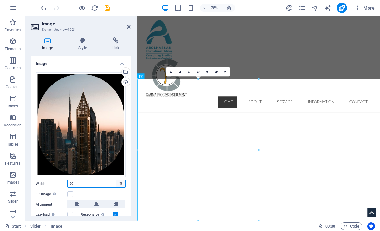
scroll to position [144, 0]
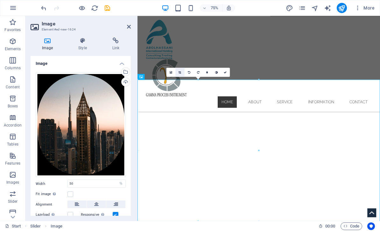
click at [181, 73] on icon at bounding box center [180, 72] width 3 height 3
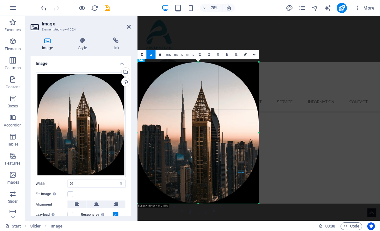
scroll to position [174, 0]
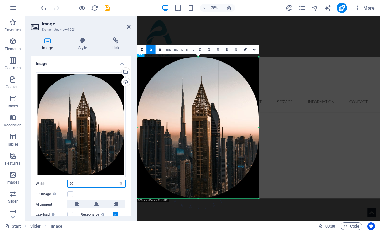
click at [96, 187] on input "50" at bounding box center [97, 184] width 58 height 8
click at [190, 98] on div at bounding box center [198, 128] width 121 height 142
click at [201, 105] on div at bounding box center [198, 128] width 121 height 142
click at [97, 180] on input "50" at bounding box center [97, 184] width 58 height 8
type input "5"
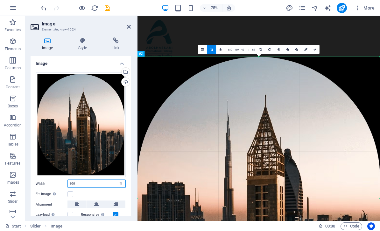
type input "100"
click at [238, 176] on div at bounding box center [259, 199] width 243 height 284
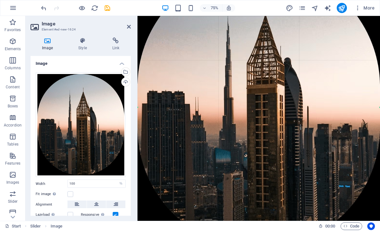
scroll to position [296, 0]
click at [351, 167] on div at bounding box center [259, 108] width 243 height 284
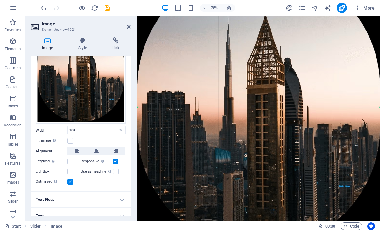
scroll to position [60, 0]
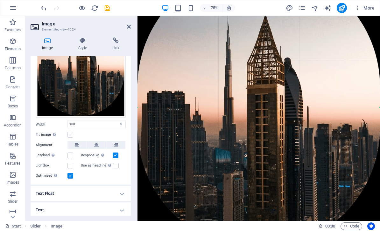
click at [73, 132] on label at bounding box center [71, 135] width 6 height 6
click at [0, 0] on input "Fit image Automatically fit image to a fixed width and height" at bounding box center [0, 0] width 0 height 0
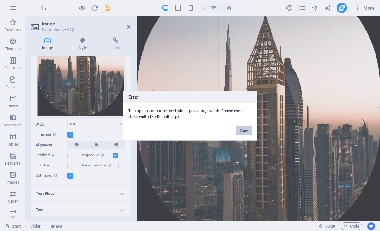
click at [246, 129] on button "Okay" at bounding box center [244, 131] width 16 height 10
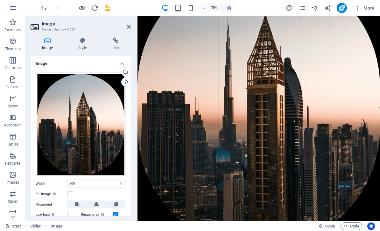
scroll to position [0, 0]
click at [125, 84] on div "Upload" at bounding box center [125, 83] width 10 height 10
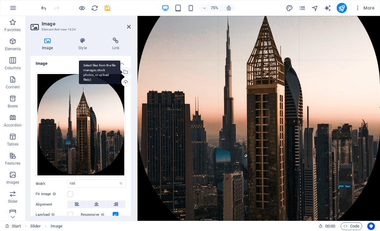
click at [130, 72] on div "Select files from the file manager, stock photos, or upload file(s)" at bounding box center [125, 73] width 10 height 10
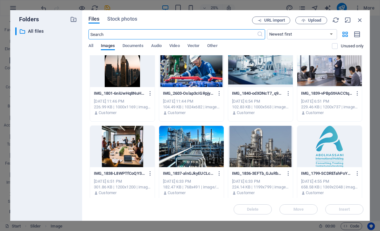
scroll to position [10, 0]
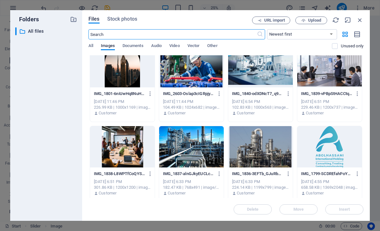
click at [200, 152] on div at bounding box center [191, 146] width 65 height 41
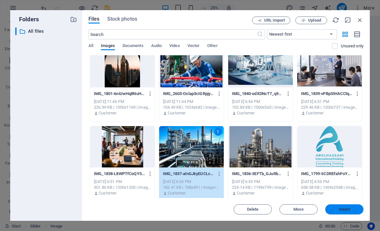
click at [347, 209] on span "Insert" at bounding box center [344, 210] width 11 height 4
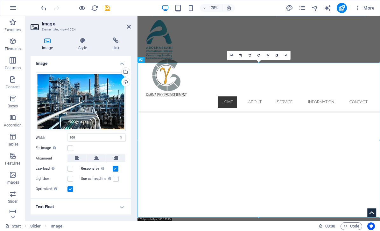
scroll to position [167, 0]
click at [129, 29] on icon at bounding box center [129, 26] width 4 height 5
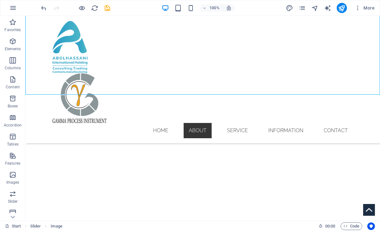
scroll to position [376, 0]
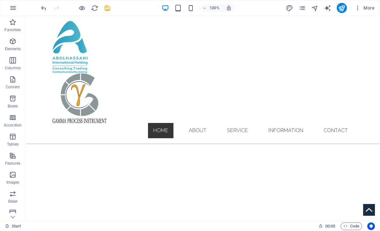
scroll to position [215, 0]
click at [108, 9] on icon "save" at bounding box center [107, 7] width 7 height 7
checkbox input "false"
click at [342, 6] on icon "publish" at bounding box center [341, 7] width 7 height 7
